Goal: Communication & Community: Participate in discussion

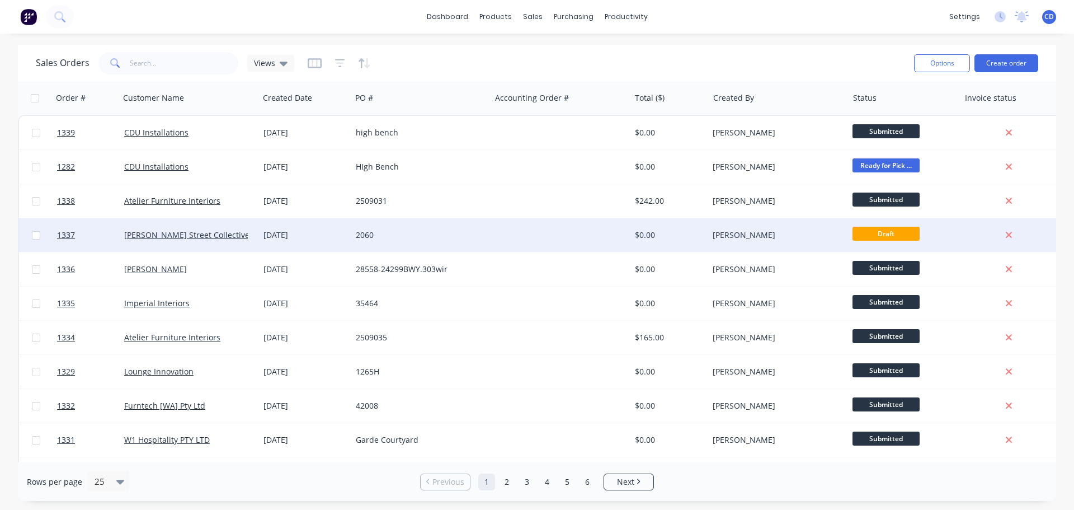
click at [367, 227] on div "2060" at bounding box center [420, 235] width 139 height 34
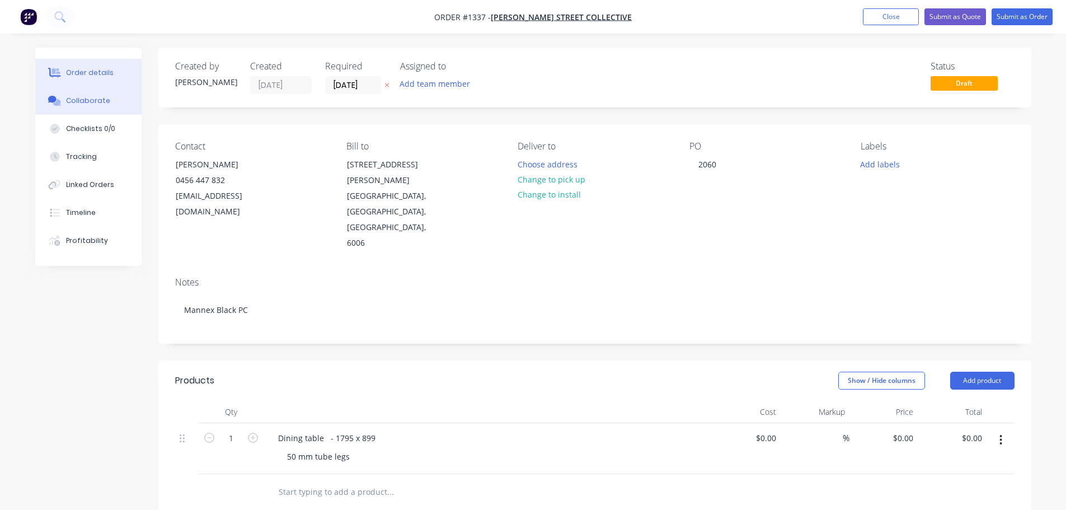
click at [85, 101] on div "Collaborate" at bounding box center [88, 101] width 44 height 10
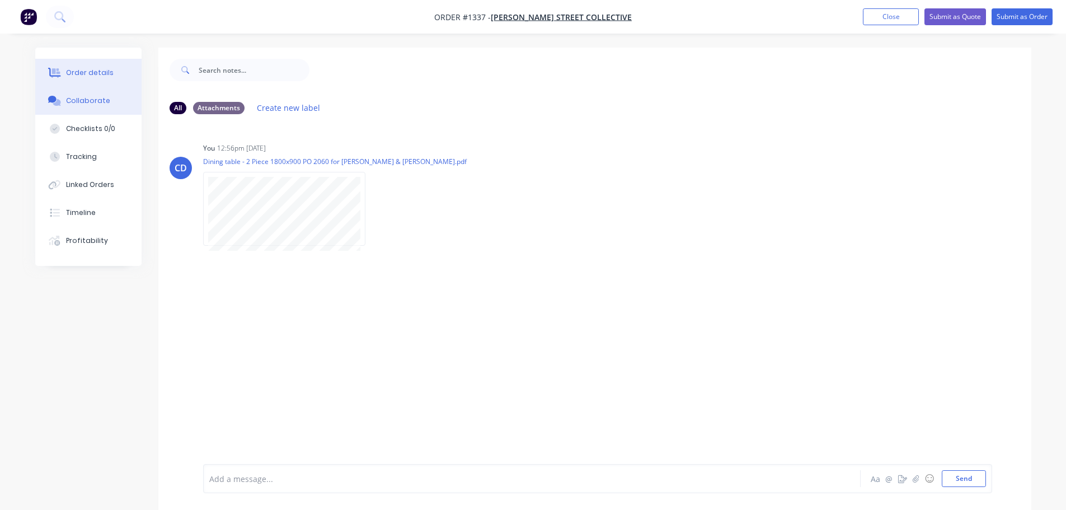
click at [63, 71] on button "Order details" at bounding box center [88, 73] width 106 height 28
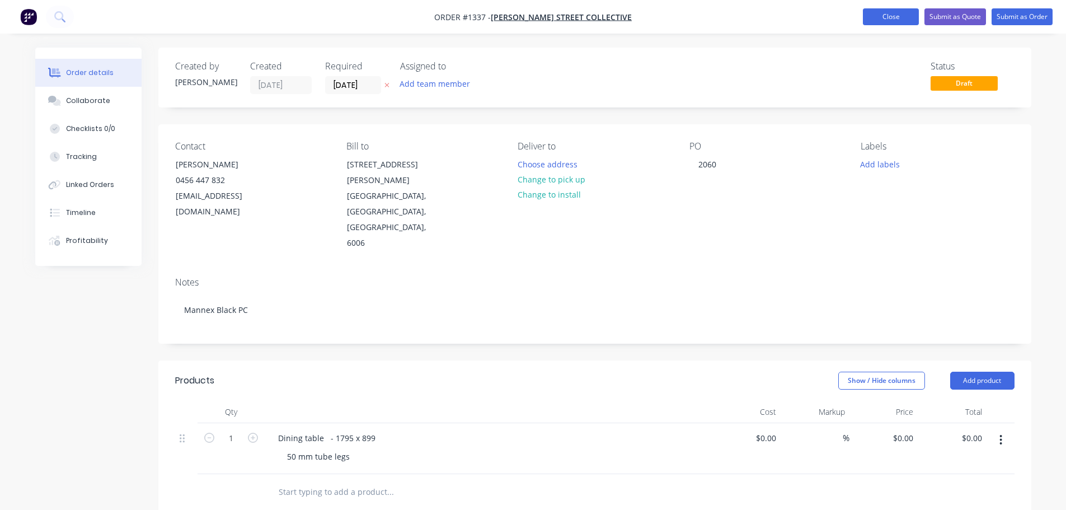
click at [896, 12] on button "Close" at bounding box center [891, 16] width 56 height 17
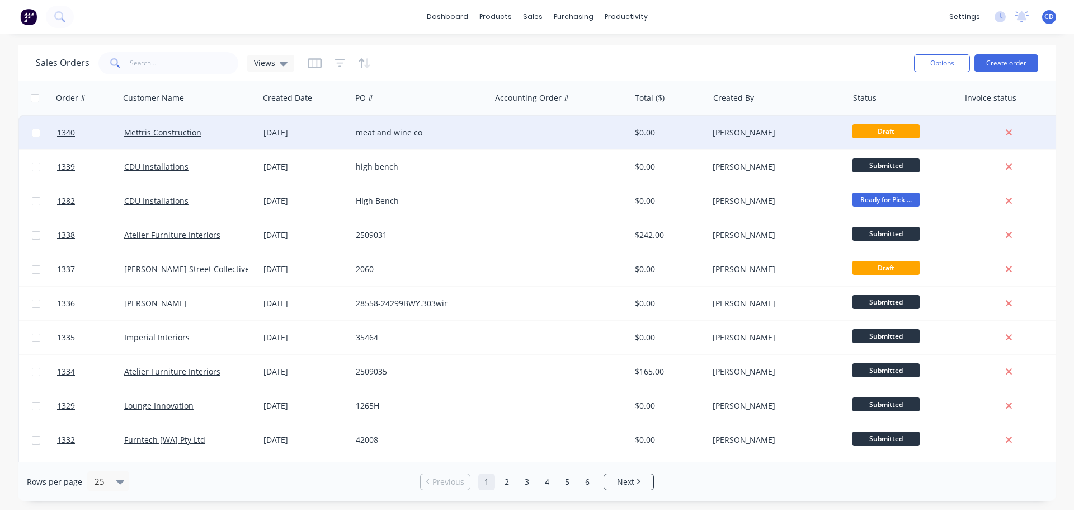
click at [214, 133] on div "Mettris Construction" at bounding box center [186, 132] width 124 height 11
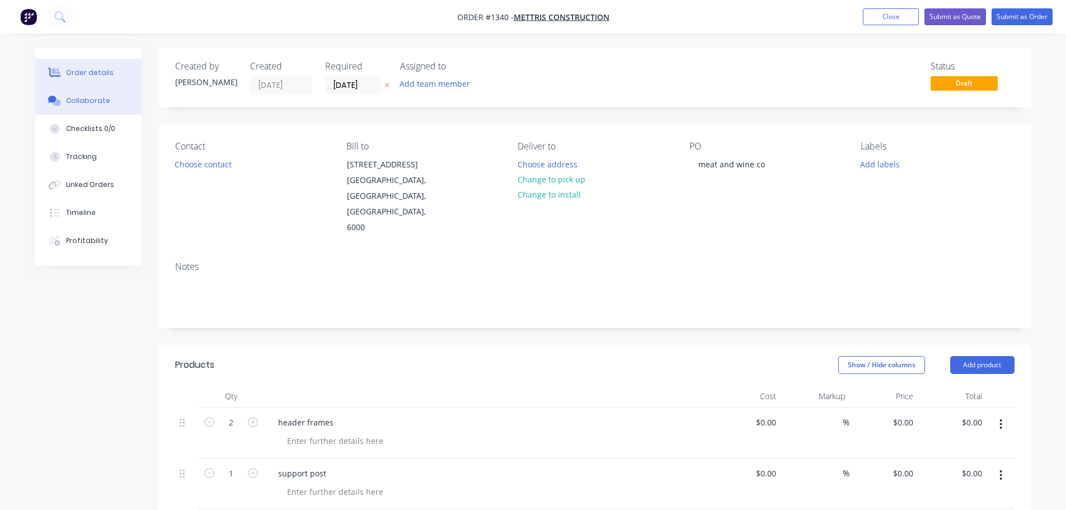
click at [108, 104] on button "Collaborate" at bounding box center [88, 101] width 106 height 28
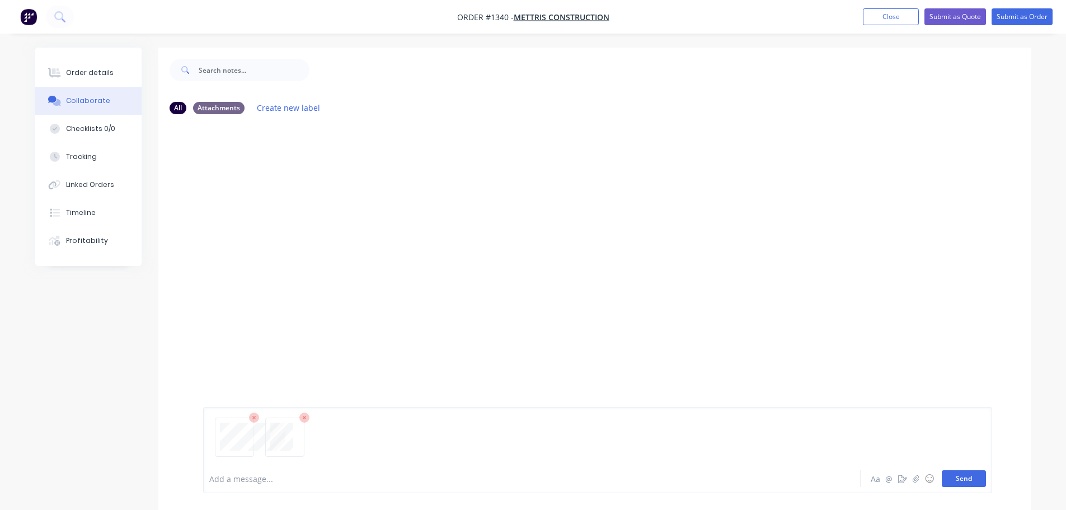
click at [985, 483] on div "Add a message... Aa @ ☺ Send" at bounding box center [597, 450] width 789 height 86
click at [962, 480] on button "Send" at bounding box center [964, 478] width 44 height 17
click at [118, 78] on button "Order details" at bounding box center [88, 73] width 106 height 28
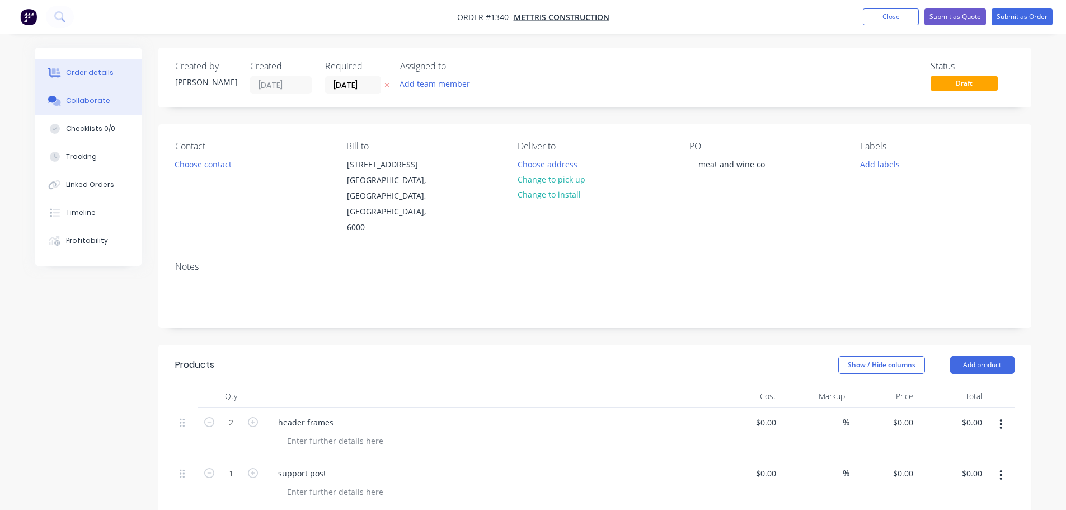
click at [85, 109] on button "Collaborate" at bounding box center [88, 101] width 106 height 28
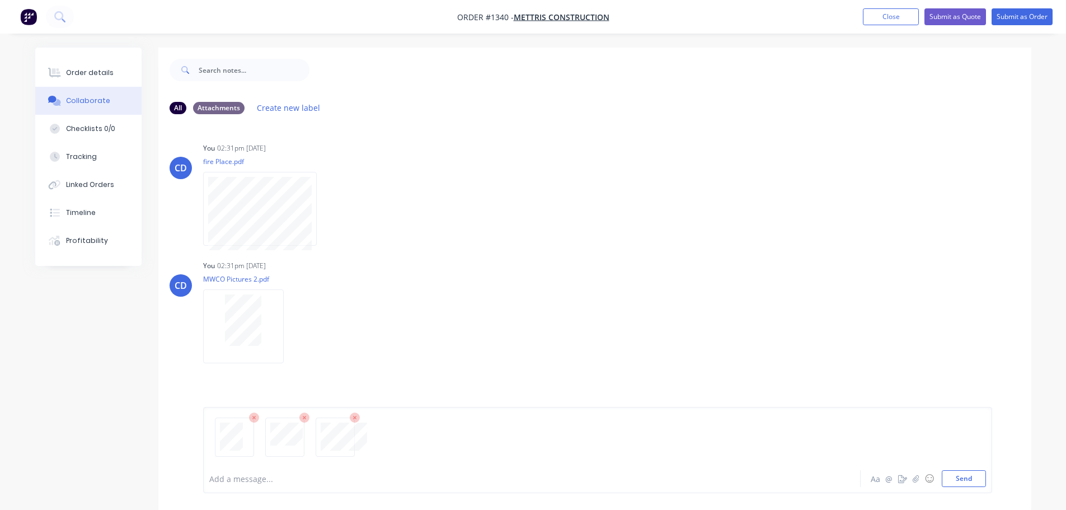
click at [355, 420] on icon at bounding box center [355, 417] width 10 height 10
click at [307, 419] on icon at bounding box center [304, 417] width 10 height 10
click at [255, 419] on icon at bounding box center [254, 417] width 10 height 10
click at [968, 474] on button "Send" at bounding box center [964, 478] width 44 height 17
click at [965, 485] on button "Send" at bounding box center [964, 478] width 44 height 17
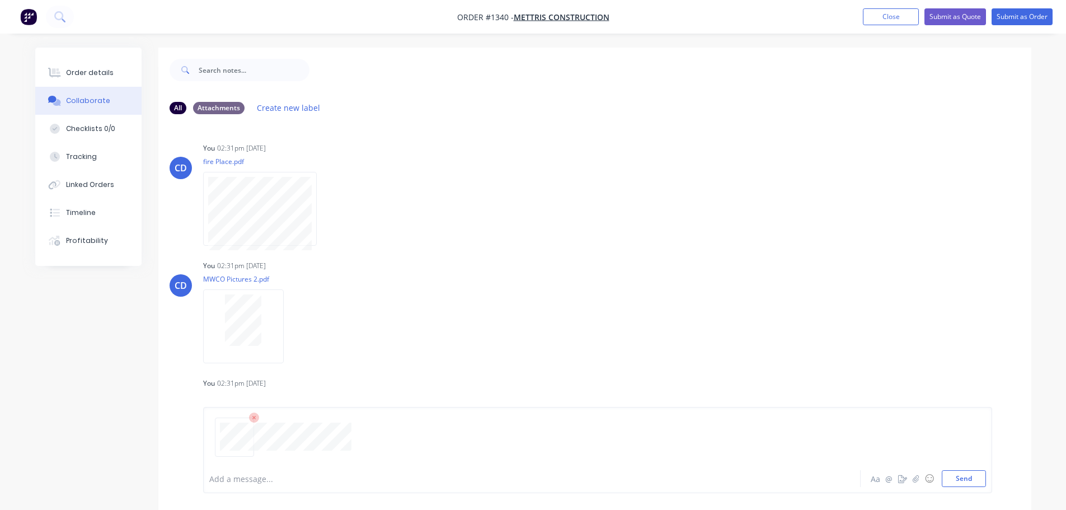
scroll to position [221, 0]
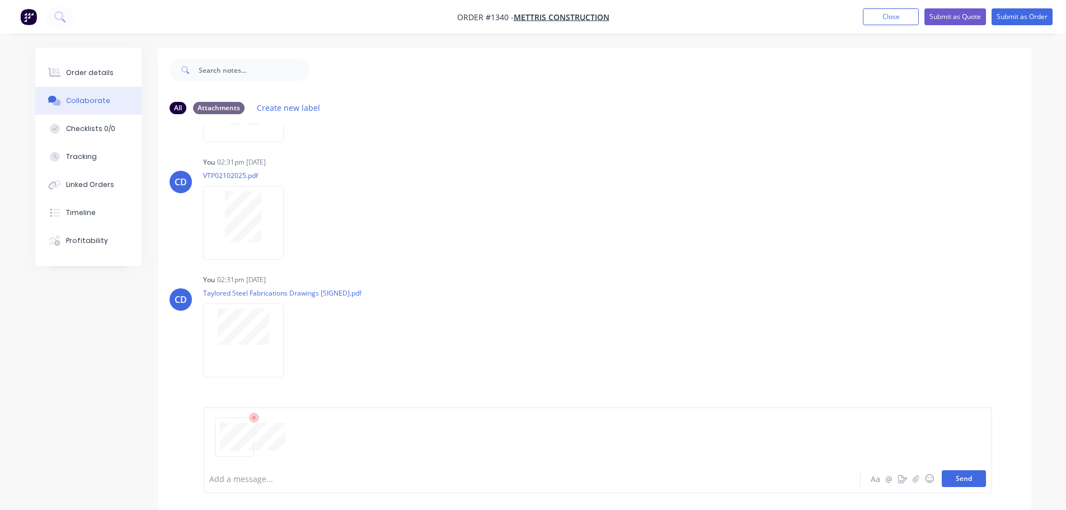
click at [971, 478] on button "Send" at bounding box center [964, 478] width 44 height 17
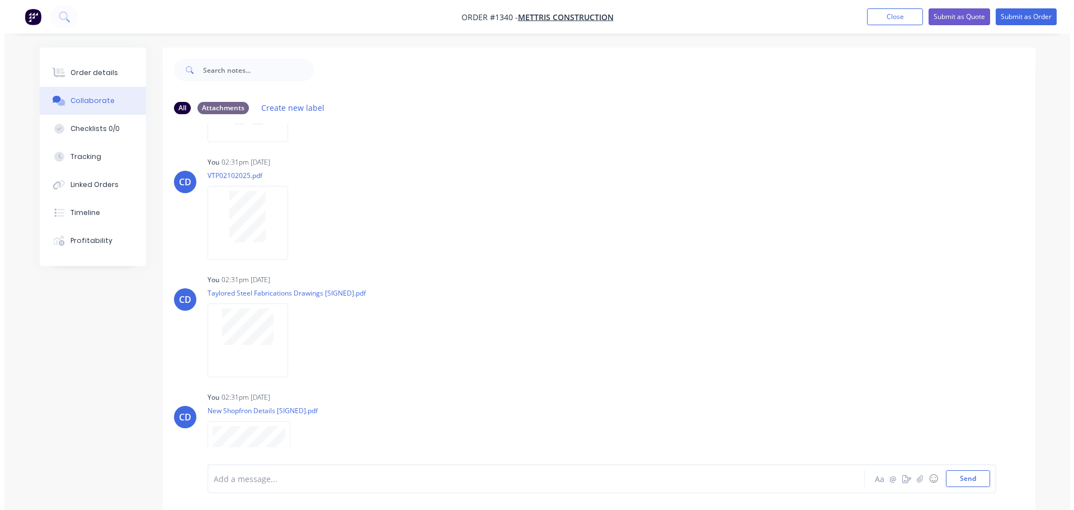
scroll to position [374, 0]
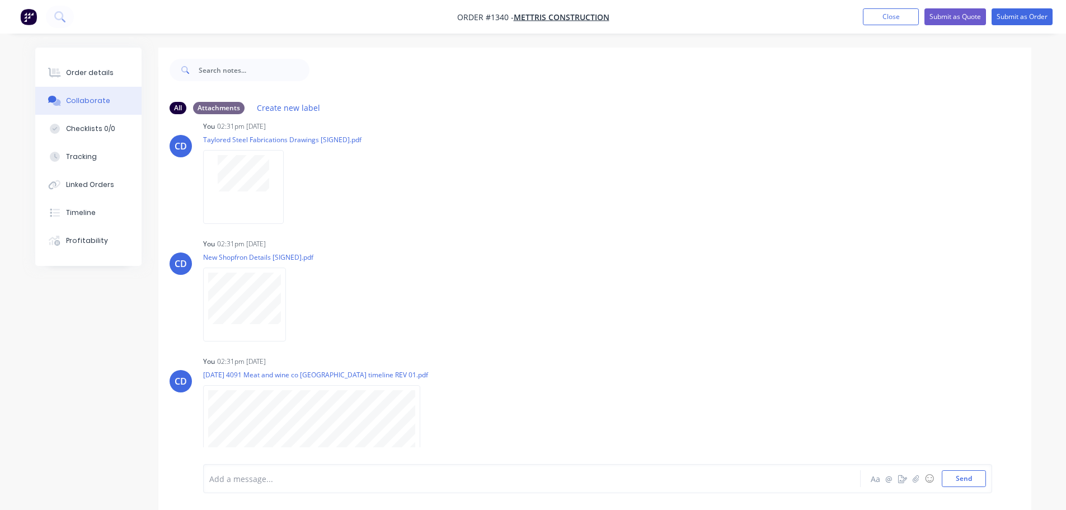
click at [898, 25] on nav "Order #1340 - Mettris Construction Add product Close Submit as Quote Submit as …" at bounding box center [533, 17] width 1066 height 34
click at [898, 24] on button "Close" at bounding box center [891, 16] width 56 height 17
